Goal: Navigation & Orientation: Find specific page/section

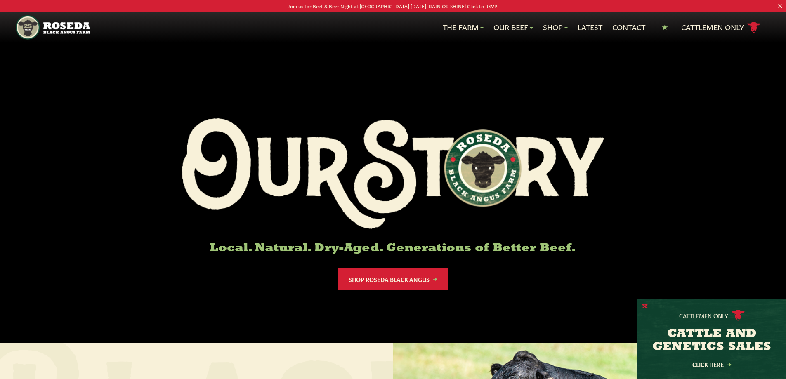
click at [646, 305] on button "X" at bounding box center [645, 307] width 6 height 9
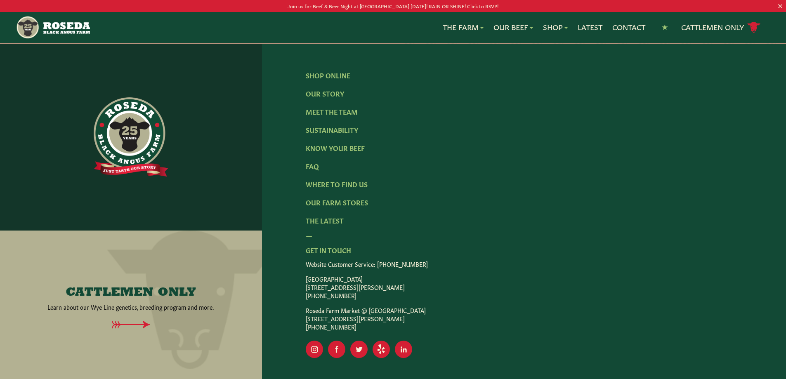
scroll to position [1310, 0]
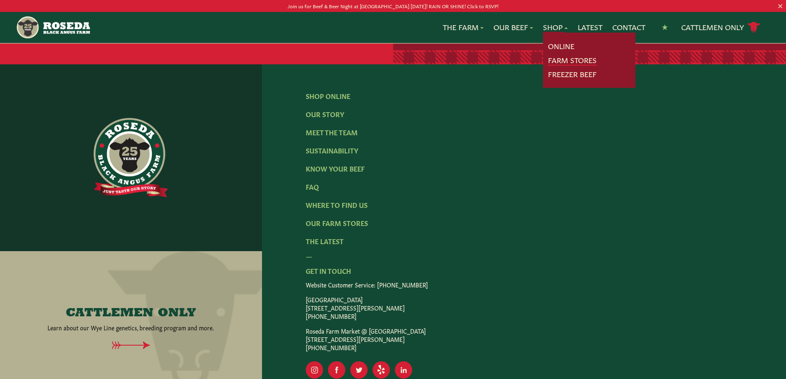
click at [563, 59] on link "Farm Stores" at bounding box center [572, 60] width 49 height 11
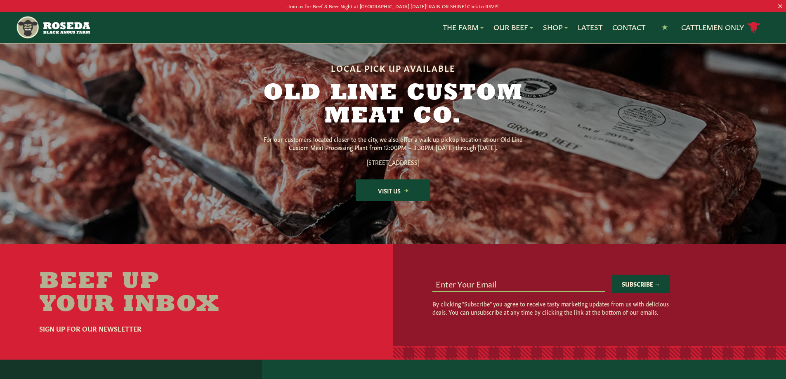
scroll to position [1156, 0]
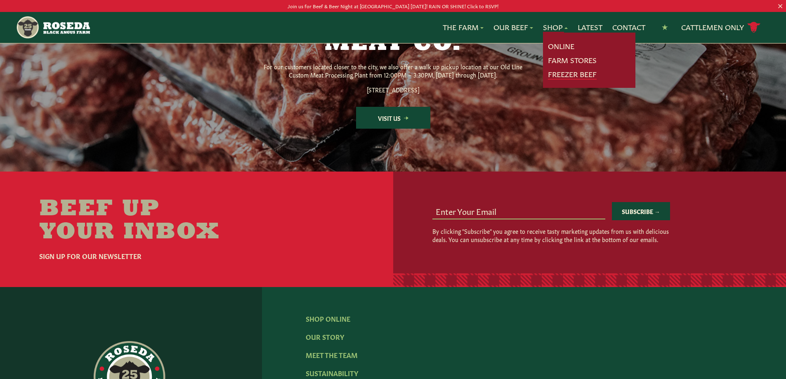
click at [574, 78] on link "Freezer Beef" at bounding box center [572, 74] width 49 height 11
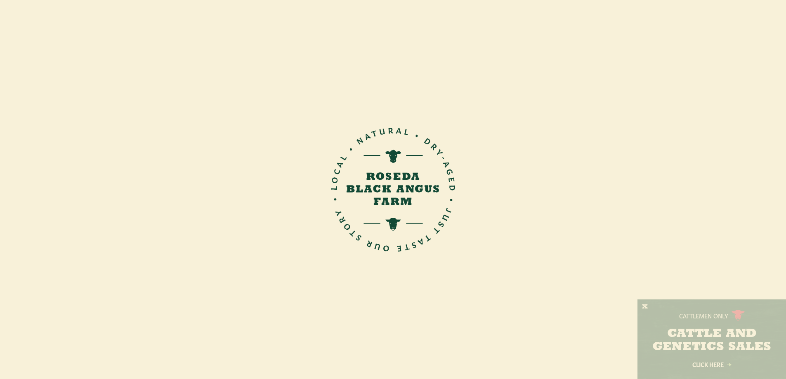
scroll to position [1156, 0]
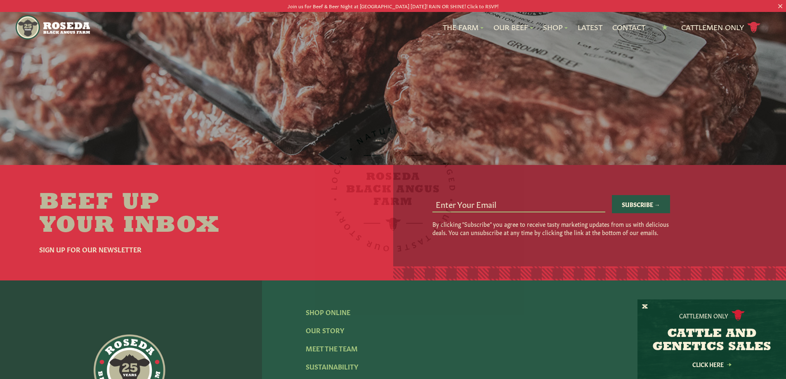
click at [648, 307] on div "Cattlemen Only CATTLE AND GENETICS SALES Click Here" at bounding box center [712, 340] width 149 height 80
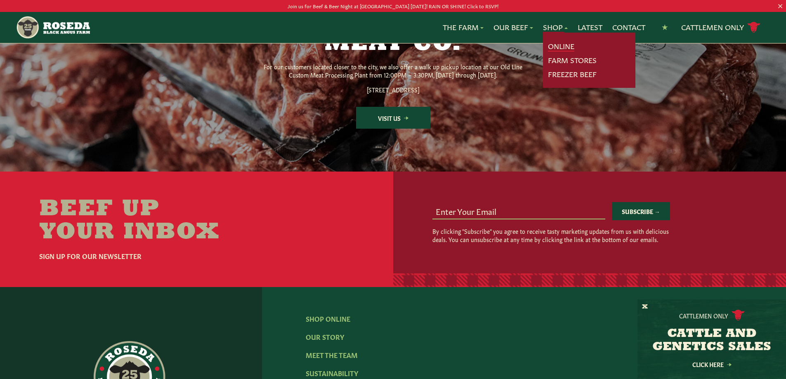
click at [557, 43] on link "Online" at bounding box center [561, 46] width 26 height 11
